Goal: Task Accomplishment & Management: Complete application form

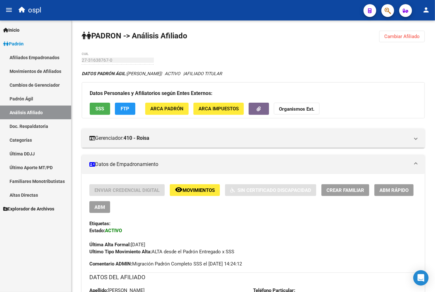
click at [42, 109] on link "Análisis Afiliado" at bounding box center [35, 112] width 71 height 14
click at [403, 36] on span "Cambiar Afiliado" at bounding box center [402, 37] width 35 height 6
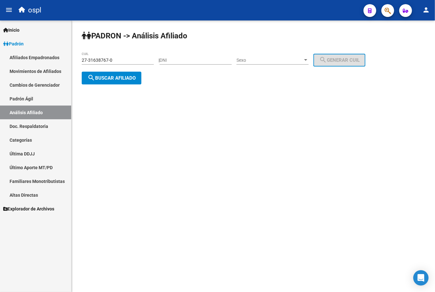
click at [101, 57] on div "27-31638767-0 CUIL" at bounding box center [118, 58] width 72 height 13
click at [101, 59] on input "27-31638767-0" at bounding box center [118, 59] width 72 height 5
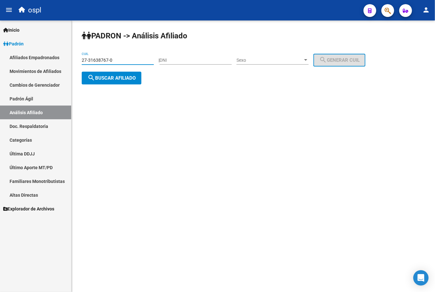
click at [101, 59] on input "27-31638767-0" at bounding box center [118, 59] width 72 height 5
paste input "18099113-7"
type input "27-18099113-7"
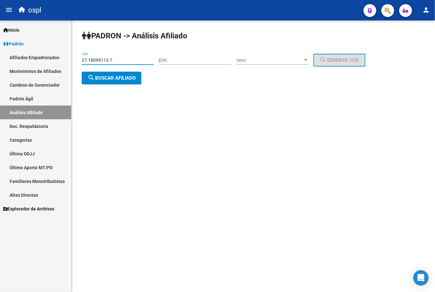
click at [119, 73] on button "search Buscar afiliado" at bounding box center [112, 78] width 60 height 13
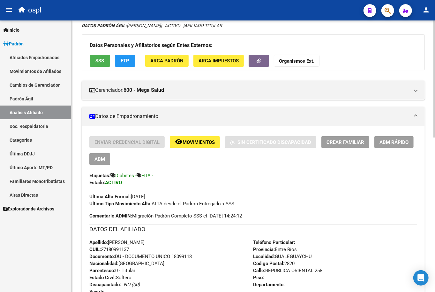
scroll to position [35, 0]
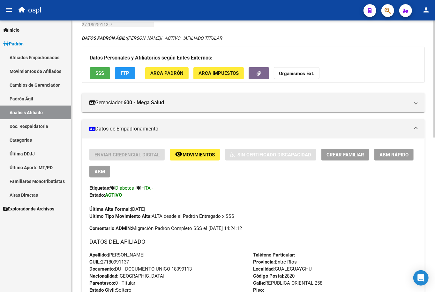
click at [262, 35] on div "DATOS PADRÓN ÁGIL: [PERSON_NAME] | ACTIVO | AFILIADO TITULAR" at bounding box center [253, 37] width 343 height 7
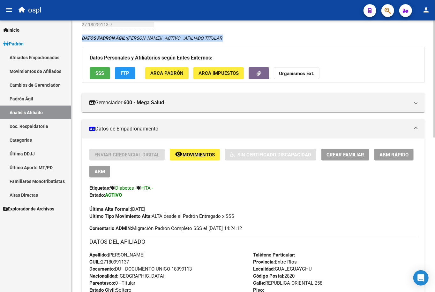
click at [262, 35] on div "DATOS PADRÓN ÁGIL: [PERSON_NAME] | ACTIVO | AFILIADO TITULAR" at bounding box center [253, 37] width 343 height 7
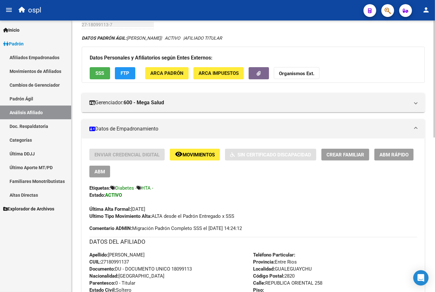
click at [207, 10] on div "ospl" at bounding box center [186, 10] width 343 height 14
click at [208, 6] on div "ospl" at bounding box center [186, 10] width 343 height 14
click at [212, 7] on div "ospl" at bounding box center [186, 10] width 343 height 14
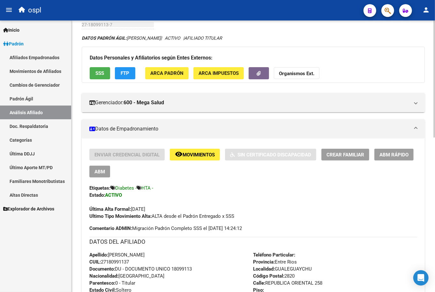
click at [319, 40] on div "DATOS PADRÓN ÁGIL: [PERSON_NAME] | ACTIVO | AFILIADO TITULAR" at bounding box center [253, 37] width 343 height 7
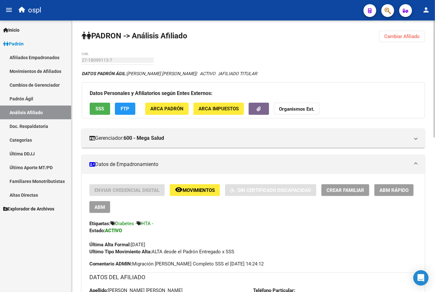
click at [406, 33] on button "Cambiar Afiliado" at bounding box center [402, 36] width 46 height 11
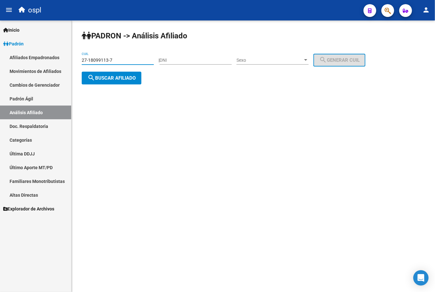
click at [124, 58] on input "27-18099113-7" at bounding box center [118, 59] width 72 height 5
click at [123, 57] on input "27-18099113-7" at bounding box center [118, 59] width 72 height 5
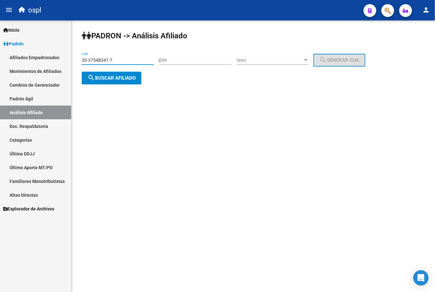
type input "20-37548341-7"
click at [124, 80] on span "search Buscar afiliado" at bounding box center [112, 78] width 48 height 6
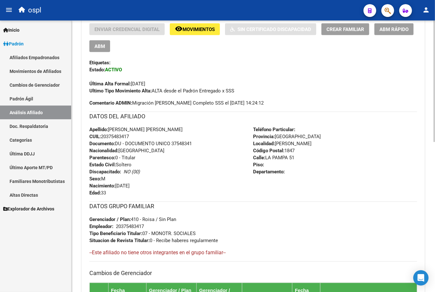
scroll to position [161, 0]
click at [141, 116] on h3 "DATOS DEL AFILIADO" at bounding box center [253, 115] width 328 height 9
click at [115, 133] on span "CUIL: 20375483417" at bounding box center [109, 136] width 40 height 6
copy span "20375483417"
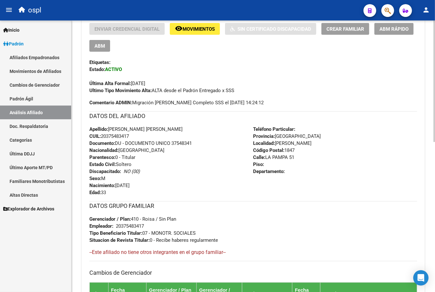
click at [206, 158] on div "Apellido: OLGUIN ELIAS EZEQUIEL CUIL: 20375483417 Documento: DU - DOCUMENTO UNI…" at bounding box center [171, 161] width 164 height 70
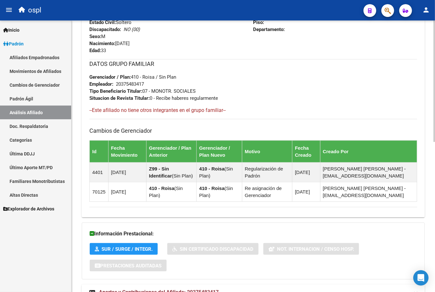
scroll to position [334, 0]
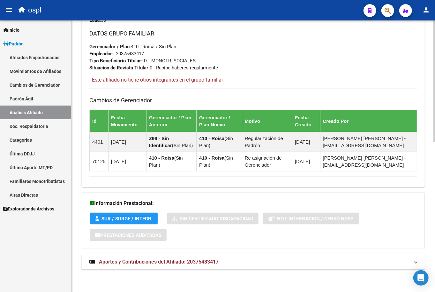
click at [171, 263] on span "Aportes y Contribuciones del Afiliado: 20375483417" at bounding box center [159, 261] width 120 height 6
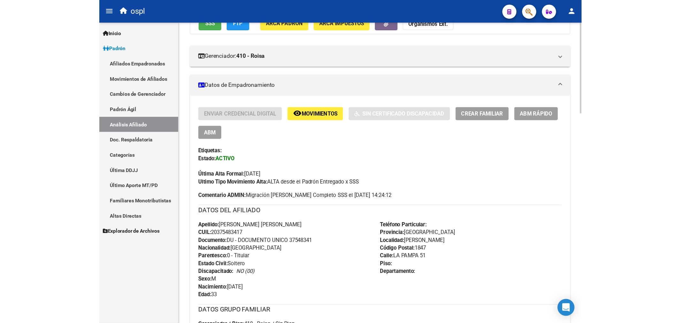
scroll to position [52, 0]
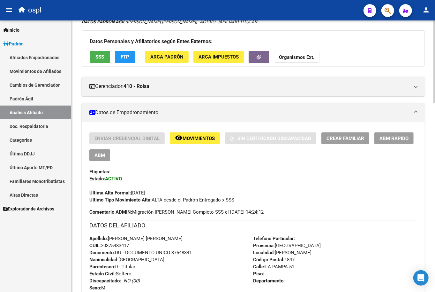
click at [95, 55] on button "SSS" at bounding box center [100, 57] width 20 height 12
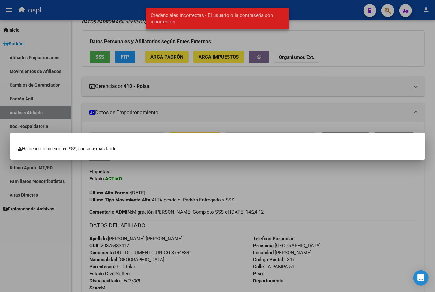
click at [165, 78] on div at bounding box center [217, 146] width 435 height 292
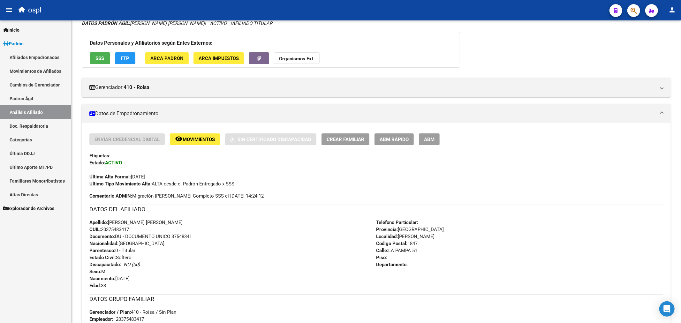
scroll to position [53, 0]
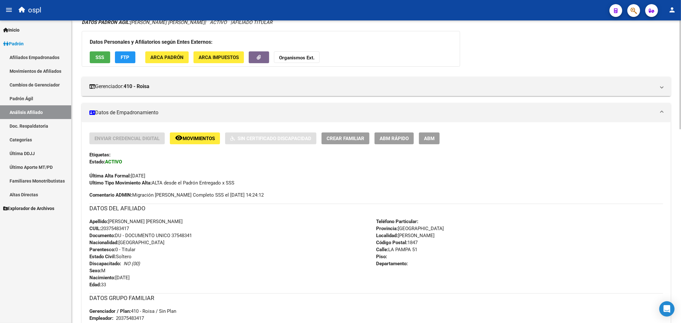
click at [434, 136] on span "ABM" at bounding box center [429, 139] width 11 height 6
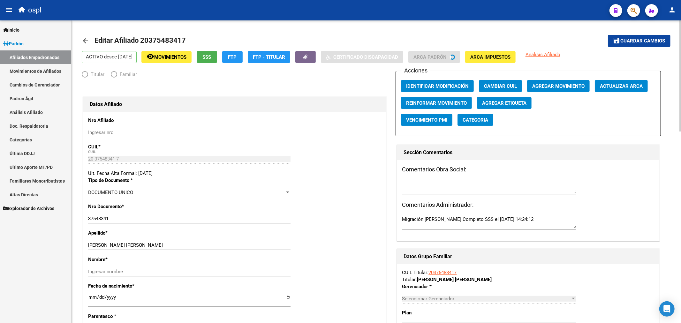
radio input "true"
type input "20-37548341-7"
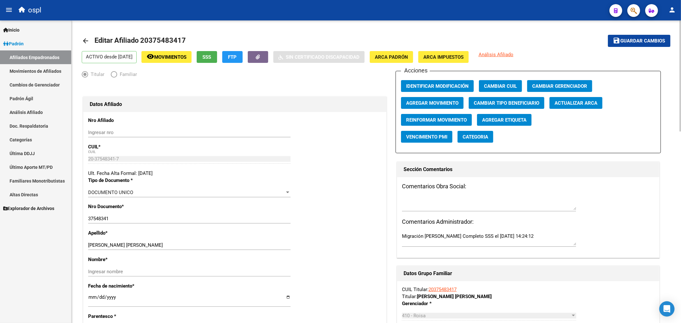
click at [435, 106] on span "Agregar Movimiento" at bounding box center [432, 103] width 52 height 6
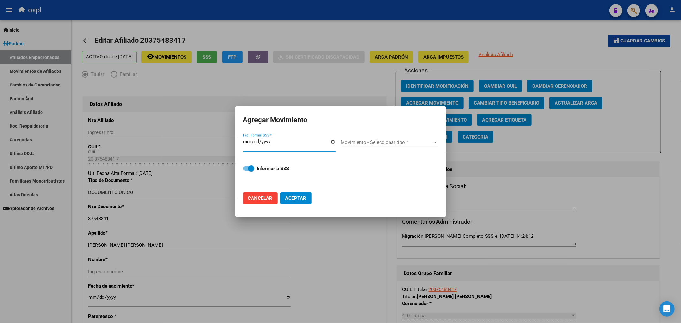
click at [332, 141] on input "Fec. Formal SSS *" at bounding box center [289, 144] width 93 height 10
type input "2025-09-11"
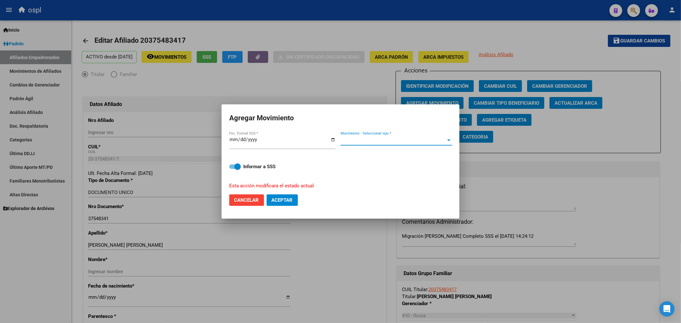
click at [360, 138] on span "Movimiento - Seleccionar tipo *" at bounding box center [394, 141] width 106 height 6
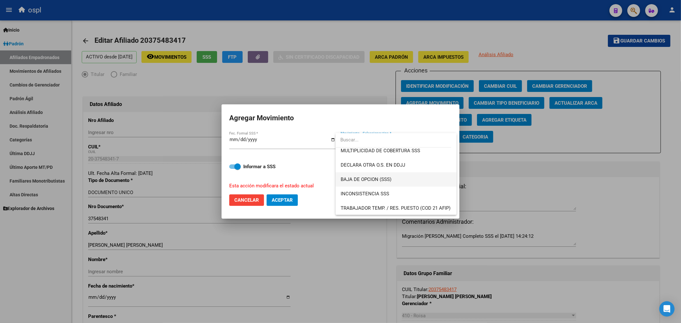
scroll to position [213, 0]
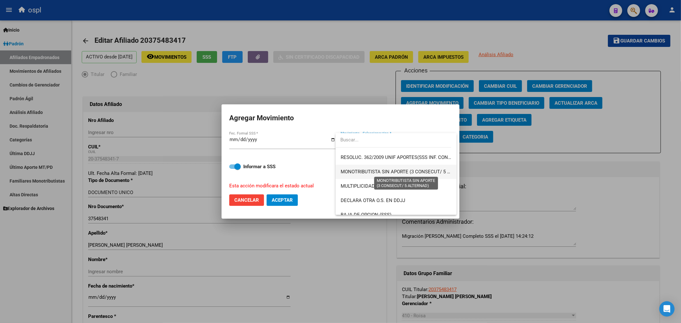
click at [423, 171] on span "MONOTRIBUTISTA SIN APORTE (3 CONSECUT/ 5 ALTERNAD)" at bounding box center [407, 172] width 132 height 6
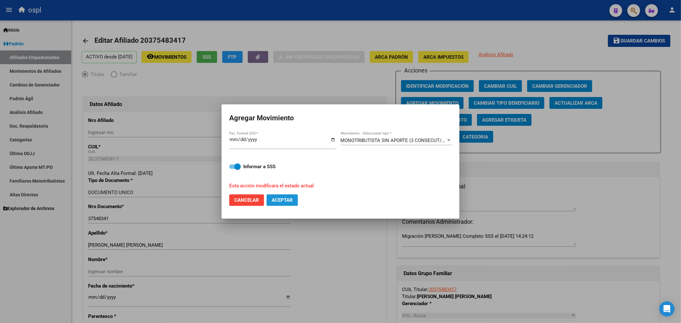
click at [281, 203] on span "Aceptar" at bounding box center [282, 200] width 21 height 6
checkbox input "false"
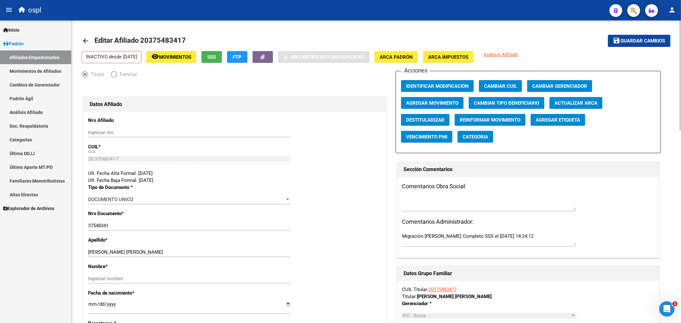
scroll to position [0, 0]
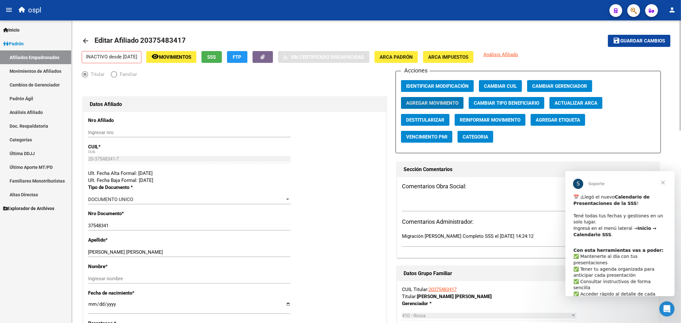
click at [435, 203] on textarea at bounding box center [489, 203] width 174 height 13
type textarea "f"
paste textarea "OBRA SOCIAL DE CHOFERES DE CAMIONES"
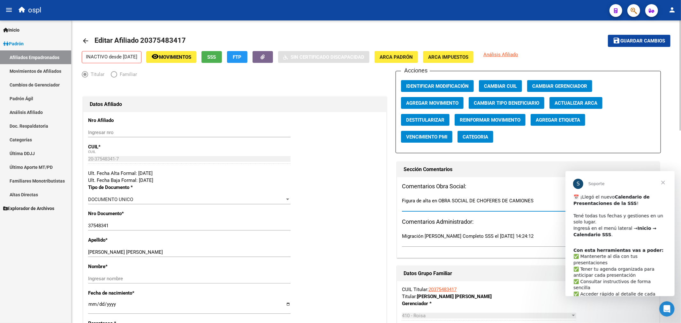
type textarea "Figura de alta en OBRA SOCIAL DE CHOFERES DE CAMIONES"
click at [435, 34] on mat-toolbar-row "save Guardar cambios" at bounding box center [609, 41] width 122 height 20
click at [435, 40] on span "Guardar cambios" at bounding box center [643, 41] width 45 height 6
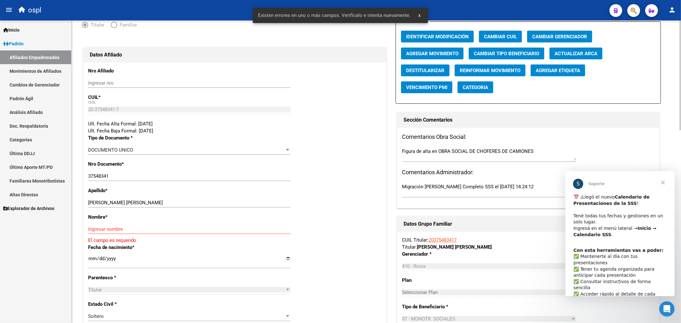
scroll to position [142, 0]
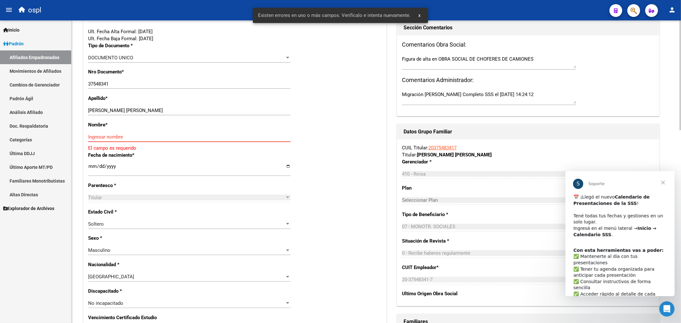
click at [138, 138] on input "Ingresar nombre" at bounding box center [189, 137] width 203 height 6
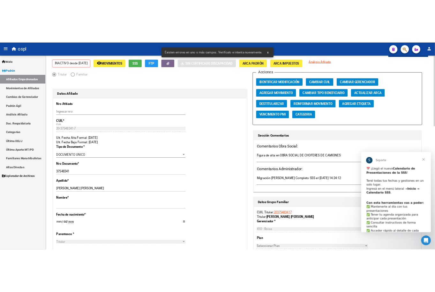
scroll to position [0, 0]
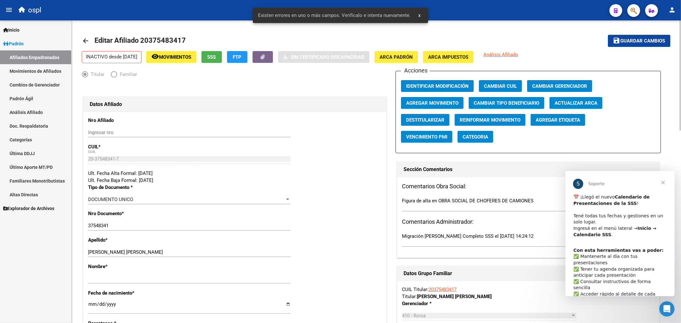
click at [435, 41] on span "Guardar cambios" at bounding box center [643, 41] width 45 height 6
